Goal: Leave review/rating: Share an evaluation or opinion about a product, service, or content

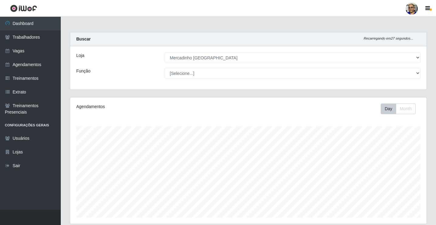
select select "345"
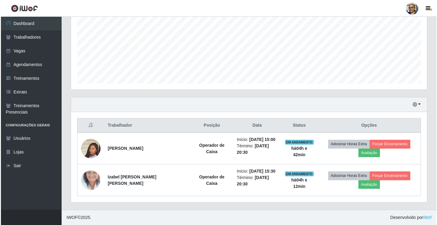
scroll to position [126, 356]
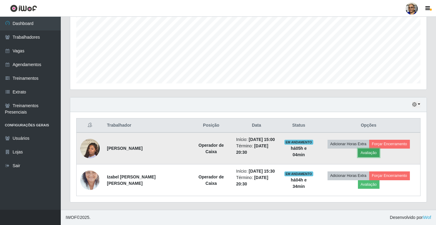
click at [372, 153] on button "Avaliação" at bounding box center [369, 152] width 22 height 9
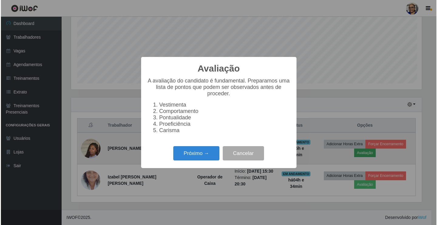
scroll to position [126, 353]
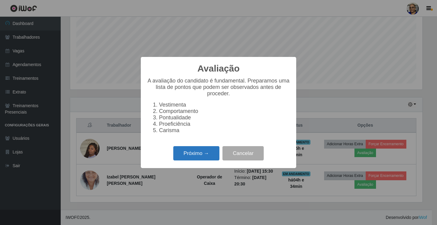
click at [204, 156] on button "Próximo →" at bounding box center [196, 153] width 46 height 14
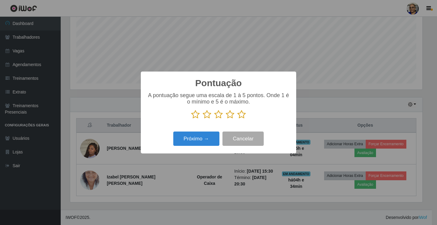
click at [242, 115] on icon at bounding box center [242, 114] width 9 height 9
click at [238, 119] on input "radio" at bounding box center [238, 119] width 0 height 0
click at [202, 145] on button "Próximo →" at bounding box center [196, 138] width 46 height 14
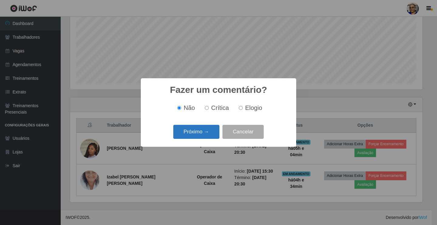
click at [209, 132] on button "Próximo →" at bounding box center [196, 132] width 46 height 14
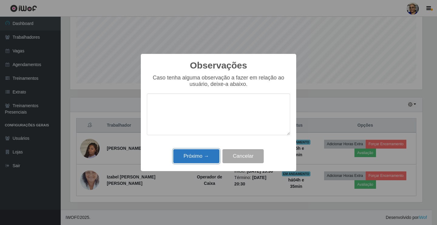
click at [209, 159] on button "Próximo →" at bounding box center [196, 156] width 46 height 14
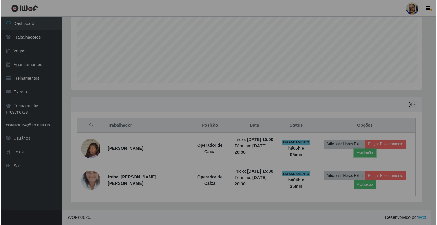
scroll to position [126, 356]
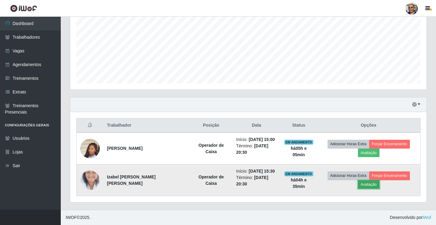
click at [369, 184] on button "Avaliação" at bounding box center [369, 184] width 22 height 9
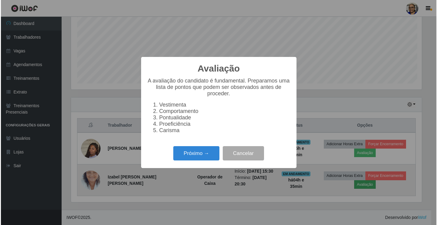
scroll to position [126, 353]
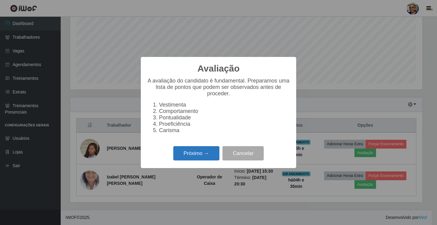
click at [204, 157] on button "Próximo →" at bounding box center [196, 153] width 46 height 14
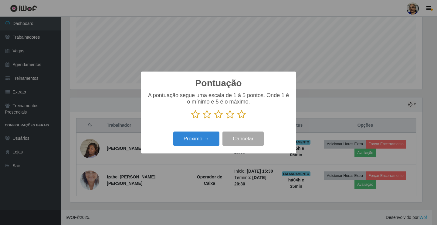
scroll to position [303669, 303443]
click at [242, 114] on icon at bounding box center [242, 114] width 9 height 9
click at [238, 119] on input "radio" at bounding box center [238, 119] width 0 height 0
click at [201, 140] on button "Próximo →" at bounding box center [196, 138] width 46 height 14
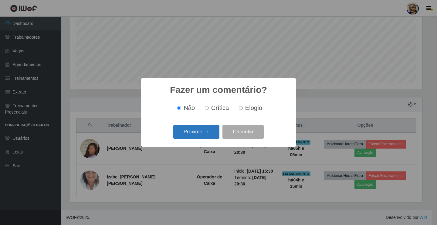
click at [209, 130] on button "Próximo →" at bounding box center [196, 132] width 46 height 14
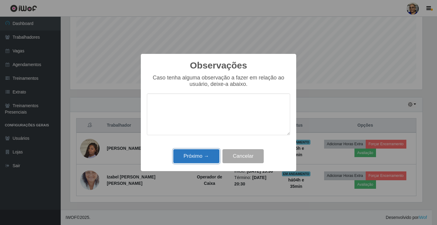
click at [207, 155] on button "Próximo →" at bounding box center [196, 156] width 46 height 14
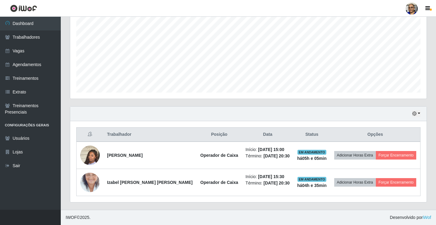
scroll to position [125, 0]
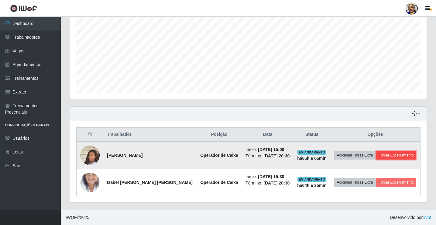
click at [388, 153] on button "Forçar Encerramento" at bounding box center [396, 155] width 41 height 9
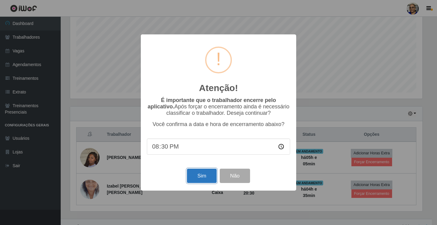
click at [203, 178] on button "Sim" at bounding box center [201, 175] width 29 height 14
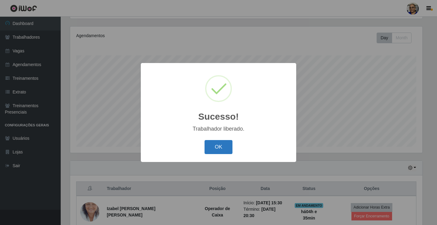
click at [229, 146] on button "OK" at bounding box center [219, 147] width 28 height 14
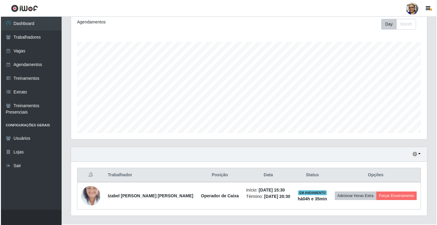
scroll to position [98, 0]
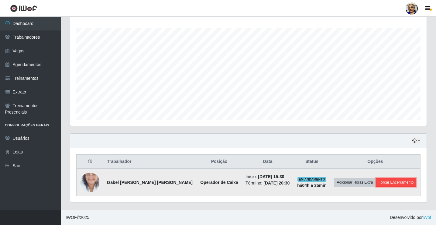
click at [395, 183] on button "Forçar Encerramento" at bounding box center [396, 182] width 41 height 9
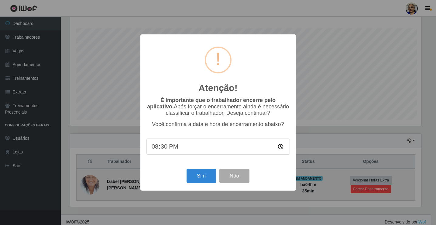
scroll to position [126, 353]
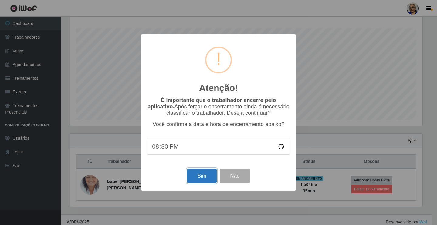
click at [204, 174] on button "Sim" at bounding box center [201, 175] width 29 height 14
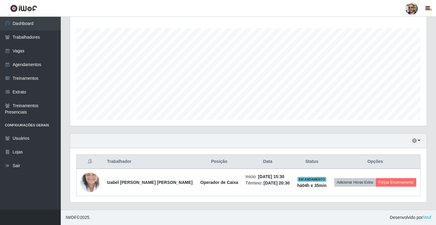
scroll to position [0, 0]
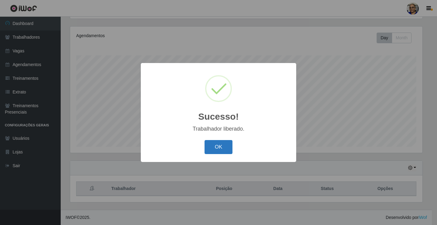
click at [218, 147] on button "OK" at bounding box center [219, 147] width 28 height 14
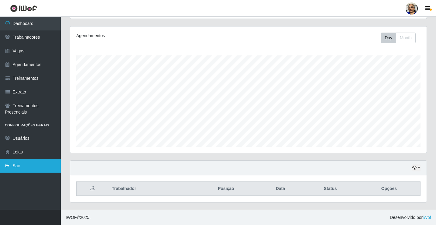
click at [16, 164] on link "Sair" at bounding box center [30, 166] width 61 height 14
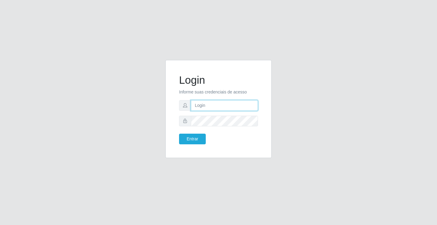
type input "[EMAIL_ADDRESS][DOMAIN_NAME]"
